Goal: Task Accomplishment & Management: Use online tool/utility

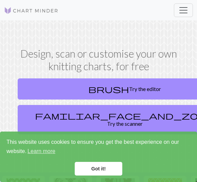
click at [187, 8] on span "Toggle navigation" at bounding box center [184, 10] width 10 height 10
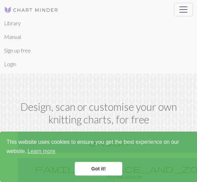
click at [23, 52] on link "Sign up free" at bounding box center [17, 51] width 27 height 14
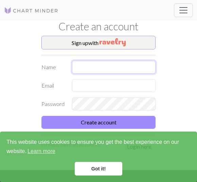
click at [96, 70] on input "text" at bounding box center [114, 67] width 84 height 13
type input "[PERSON_NAME]’Nezce [PERSON_NAME]"
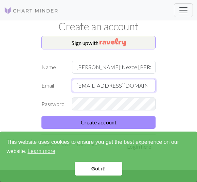
type input "jonezcebelleame@gmail.com"
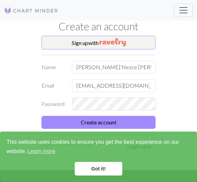
click at [104, 120] on button "Create account" at bounding box center [99, 122] width 114 height 13
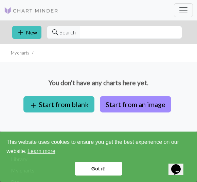
click at [154, 105] on button "Start from an image" at bounding box center [135, 104] width 71 height 16
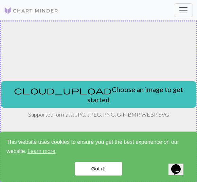
click at [143, 95] on button "cloud_upload Choose an image to get started" at bounding box center [98, 94] width 195 height 27
type input "C:\fakepath\A86F397E-293F-4F4E-82E1-EDC780B01599.png"
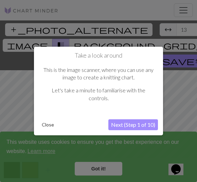
click at [130, 125] on button "Next (Step 1 of 10)" at bounding box center [134, 124] width 50 height 11
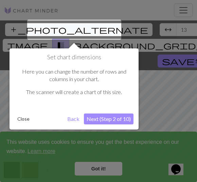
click at [122, 120] on button "Next (Step 2 of 10)" at bounding box center [109, 118] width 50 height 11
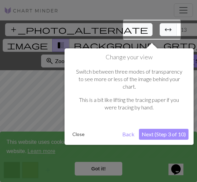
click at [192, 83] on div "Change your view Switch between three modes of transparency to see more or less…" at bounding box center [129, 96] width 129 height 96
click at [174, 130] on button "Next (Step 3 of 10)" at bounding box center [164, 134] width 50 height 11
